Goal: Task Accomplishment & Management: Use online tool/utility

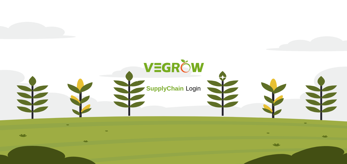
click at [177, 95] on div "SupplyChain Login" at bounding box center [173, 81] width 347 height 61
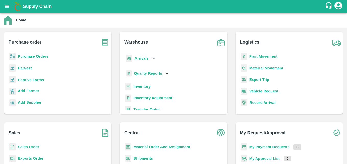
click at [10, 7] on button "open drawer" at bounding box center [7, 7] width 12 height 12
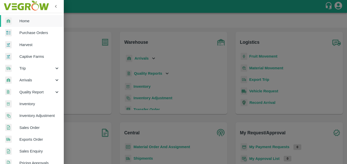
click at [38, 127] on span "Sales Order" at bounding box center [39, 128] width 40 height 6
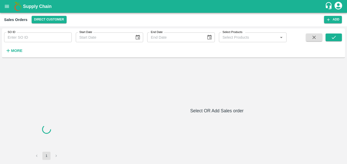
click at [14, 49] on strong "More" at bounding box center [16, 51] width 11 height 4
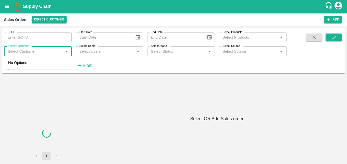
click at [27, 53] on input "Select Customer" at bounding box center [34, 51] width 56 height 7
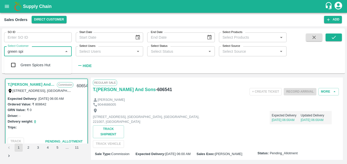
type input "green spic"
click at [13, 64] on input "checkbox" at bounding box center [13, 65] width 10 height 10
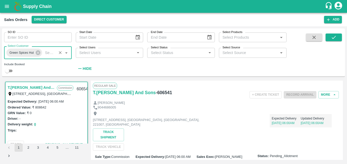
click at [12, 70] on input "checkbox" at bounding box center [7, 71] width 18 height 6
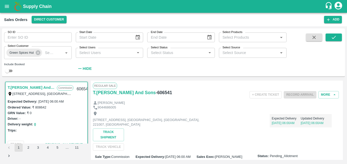
checkbox input "true"
click at [334, 38] on icon "submit" at bounding box center [334, 37] width 6 height 6
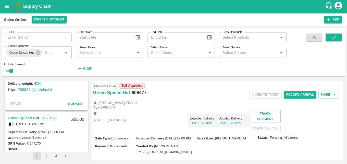
scroll to position [1182, 0]
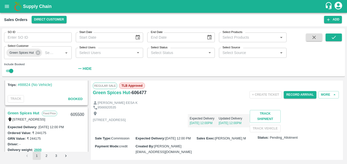
click at [29, 113] on link "Green Spices Hut" at bounding box center [24, 113] width 32 height 7
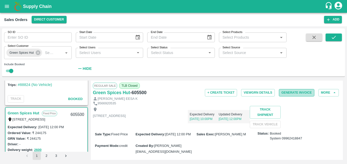
click at [291, 94] on button "Generate Invoice" at bounding box center [297, 92] width 36 height 7
